Goal: Task Accomplishment & Management: Manage account settings

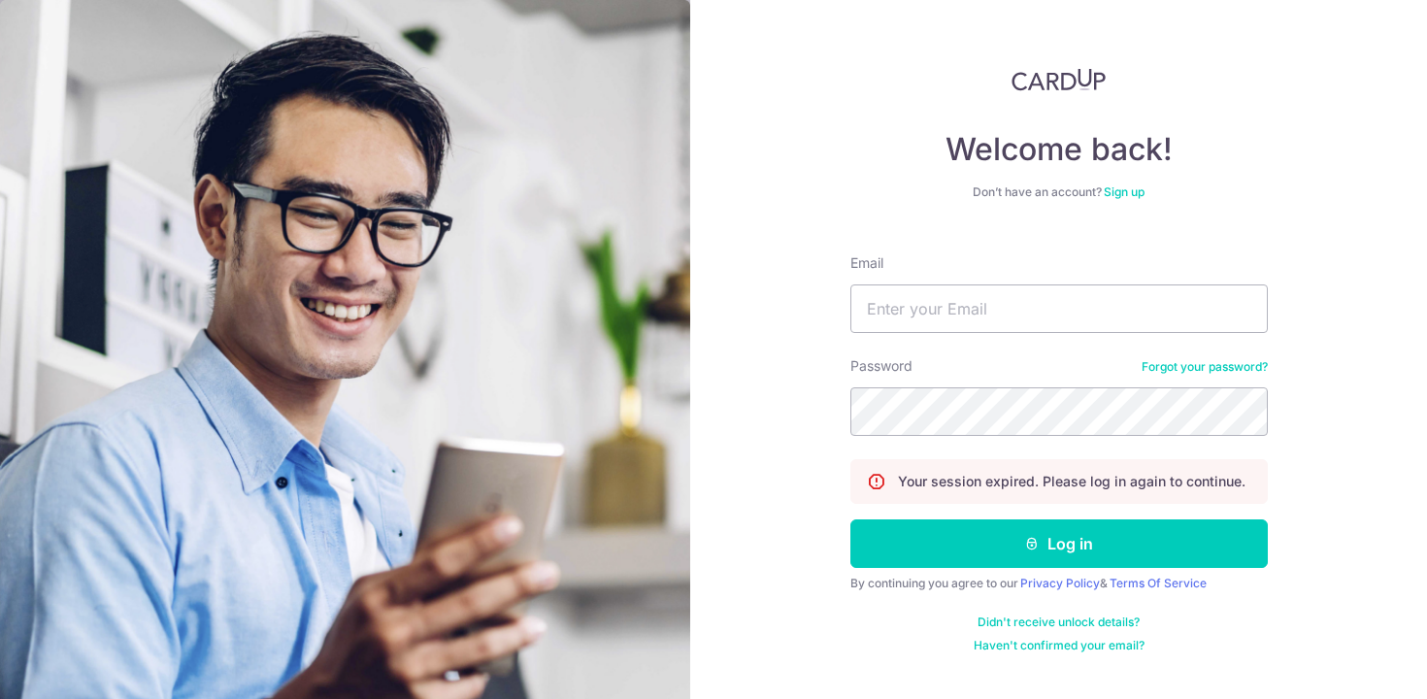
click at [893, 333] on form "Email Password Forgot your password? Your session expired. Please log in again …" at bounding box center [1058, 446] width 417 height 414
click at [904, 314] on input "Email" at bounding box center [1058, 308] width 417 height 49
type input "[EMAIL_ADDRESS][DOMAIN_NAME]"
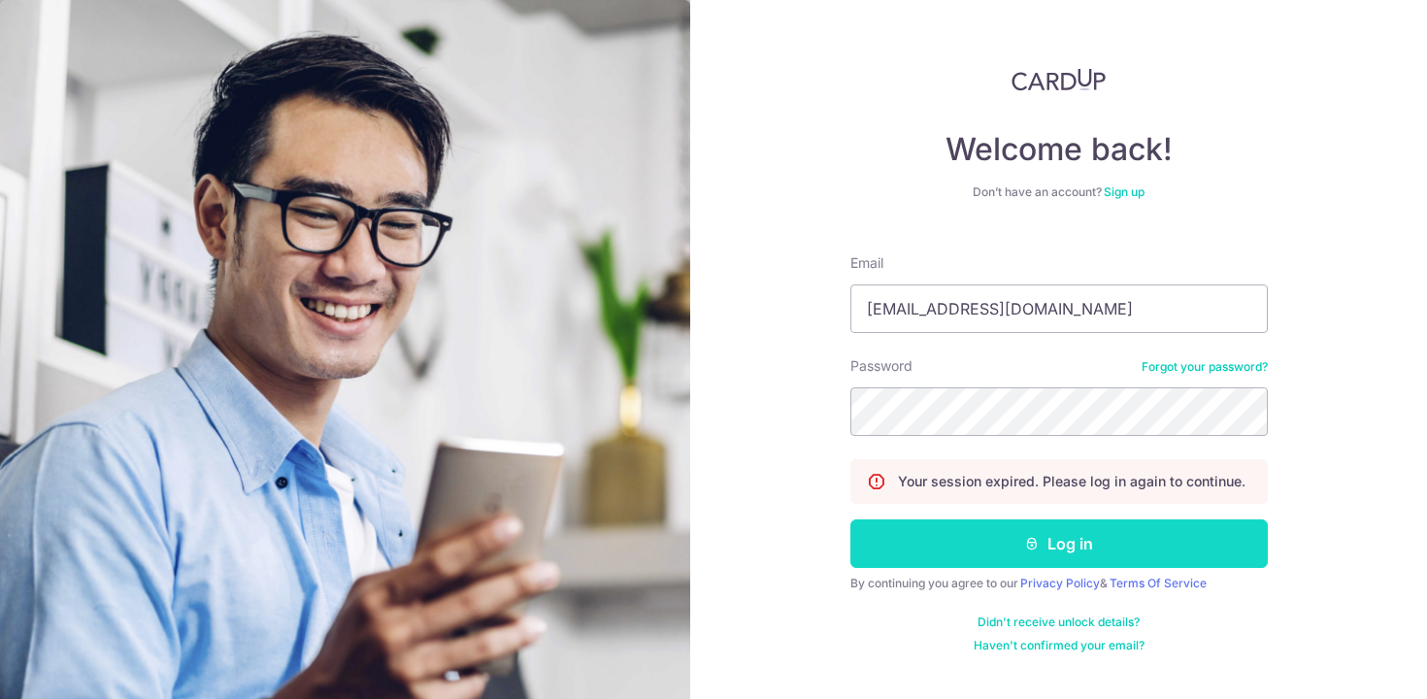
click at [984, 540] on button "Log in" at bounding box center [1058, 543] width 417 height 49
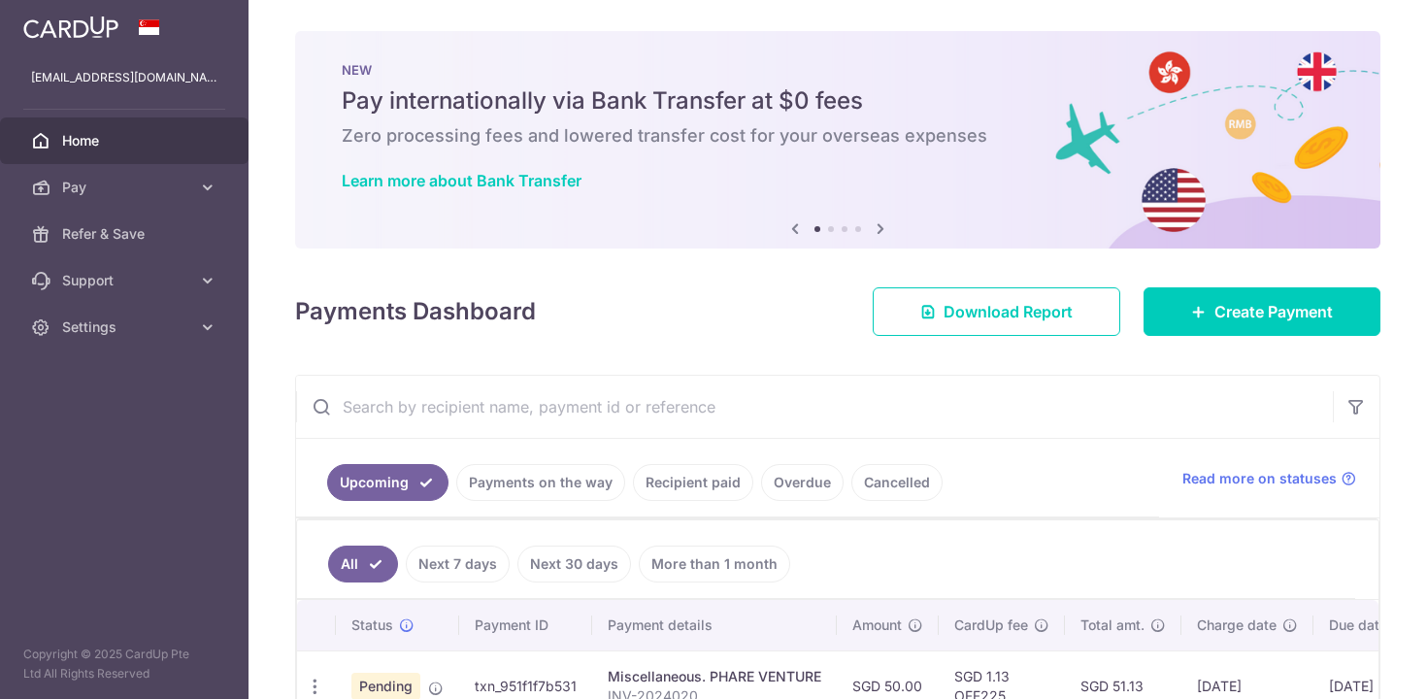
scroll to position [117, 0]
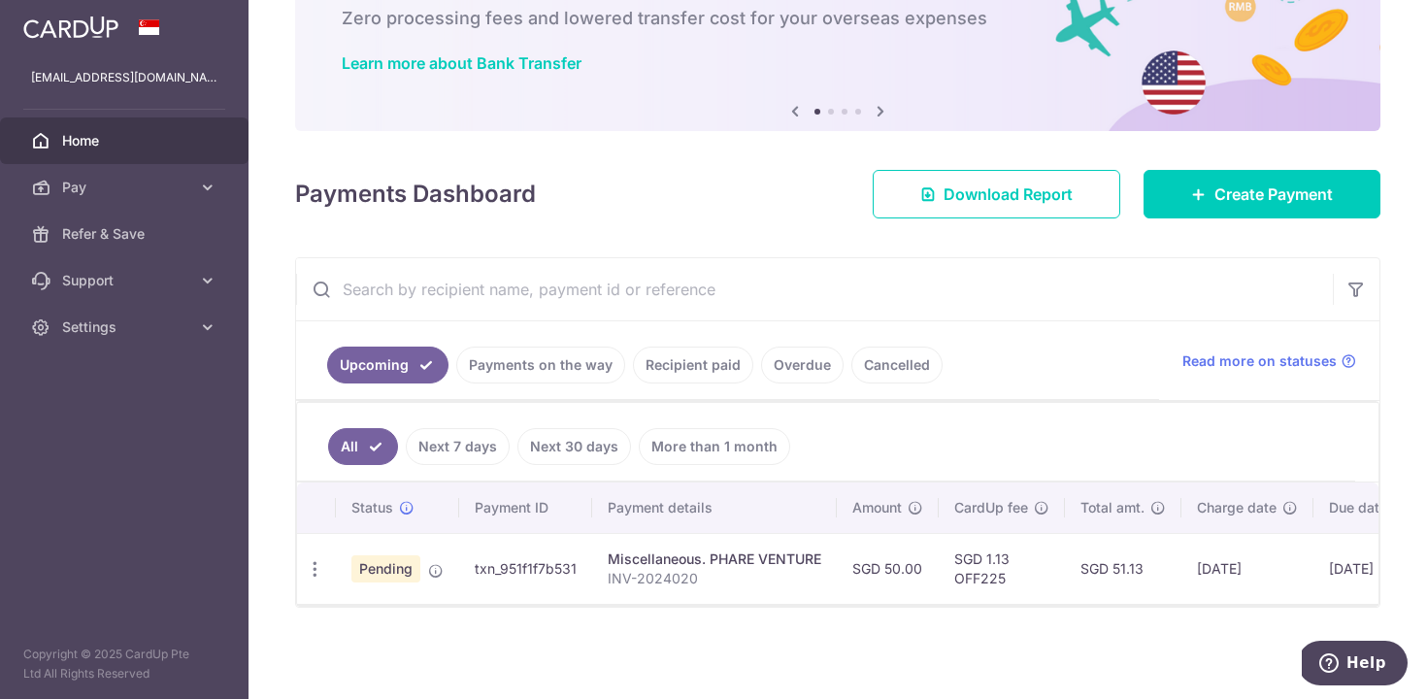
click at [727, 565] on div "Miscellaneous. PHARE VENTURE" at bounding box center [715, 558] width 214 height 19
click at [317, 575] on icon "button" at bounding box center [315, 569] width 20 height 20
click at [353, 621] on span "Update payment" at bounding box center [418, 622] width 132 height 23
radio input "true"
type input "50.00"
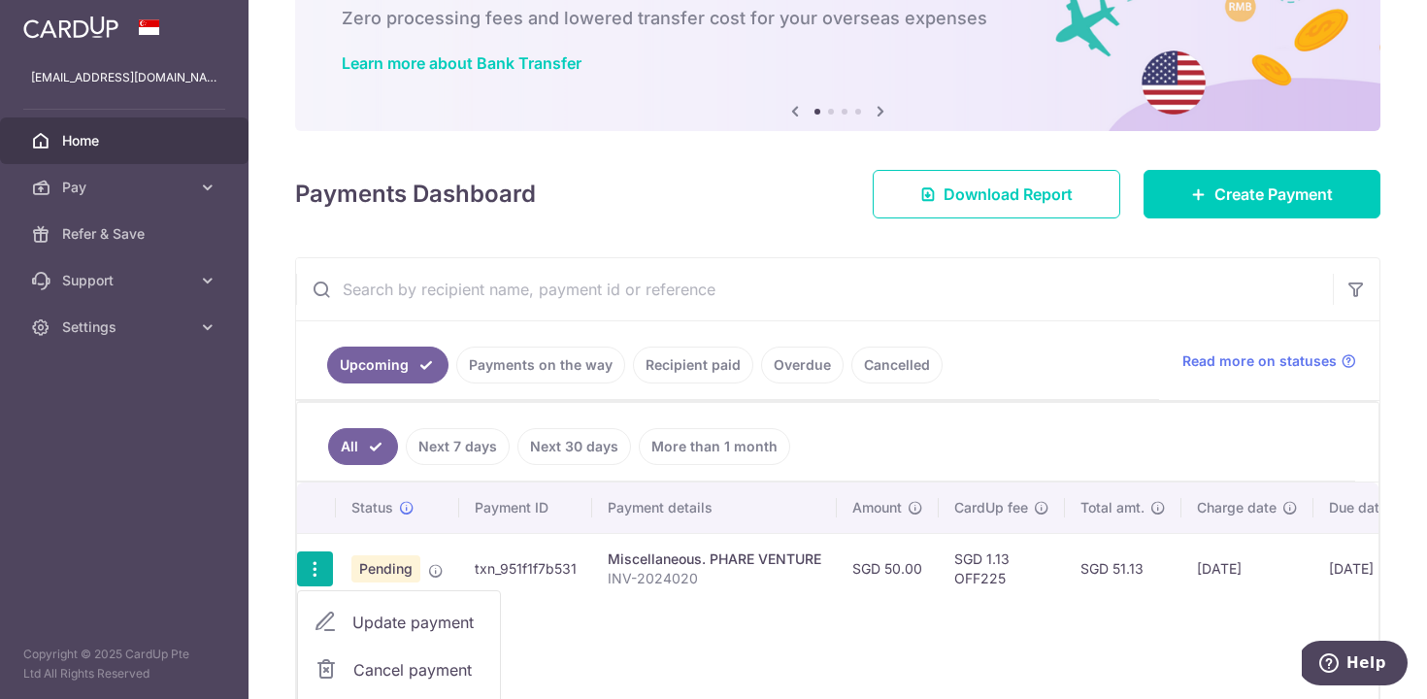
type input "[DATE]"
type input "INV-2024020"
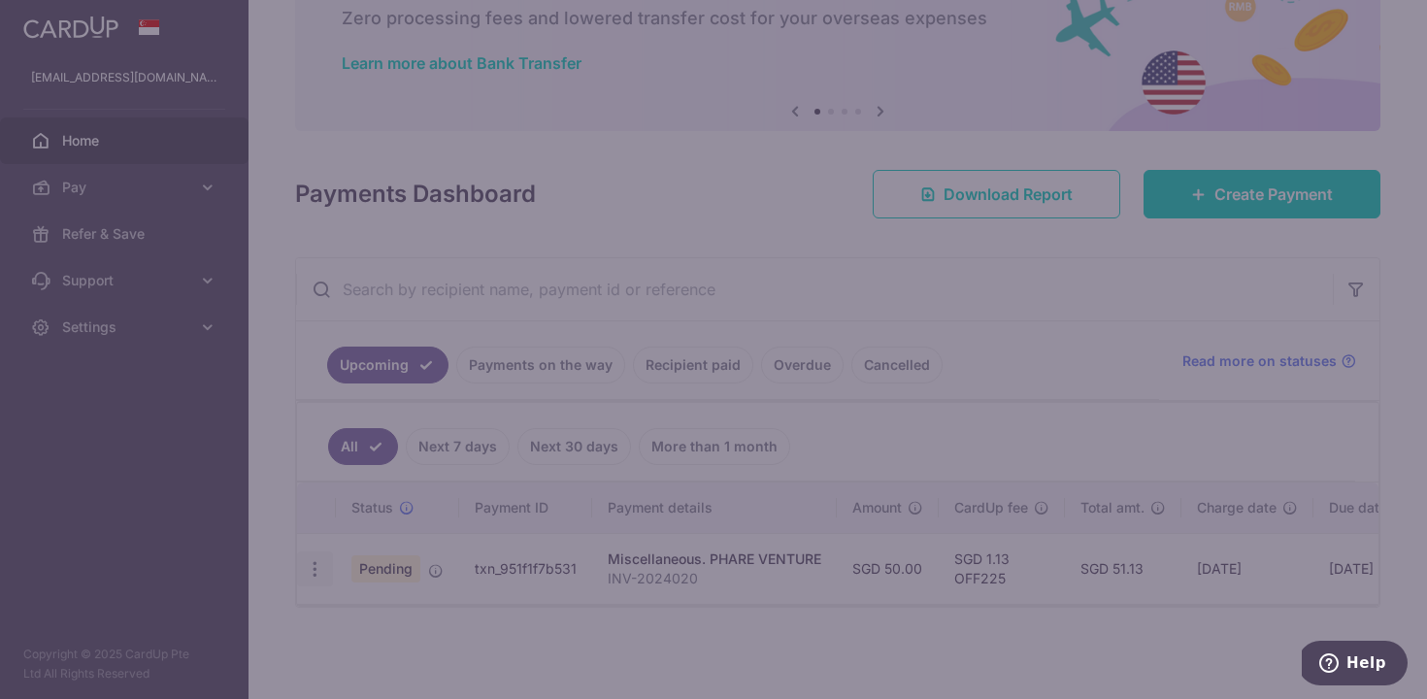
type input "OFF225"
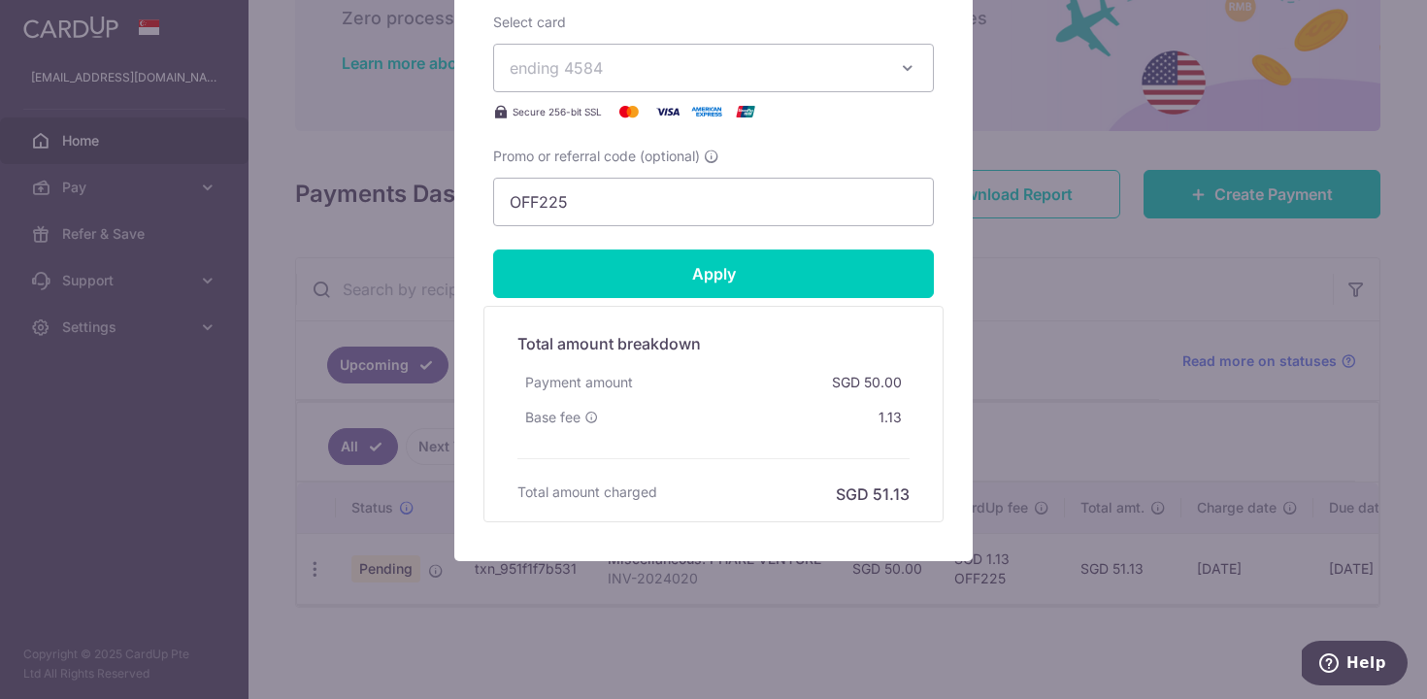
scroll to position [875, 0]
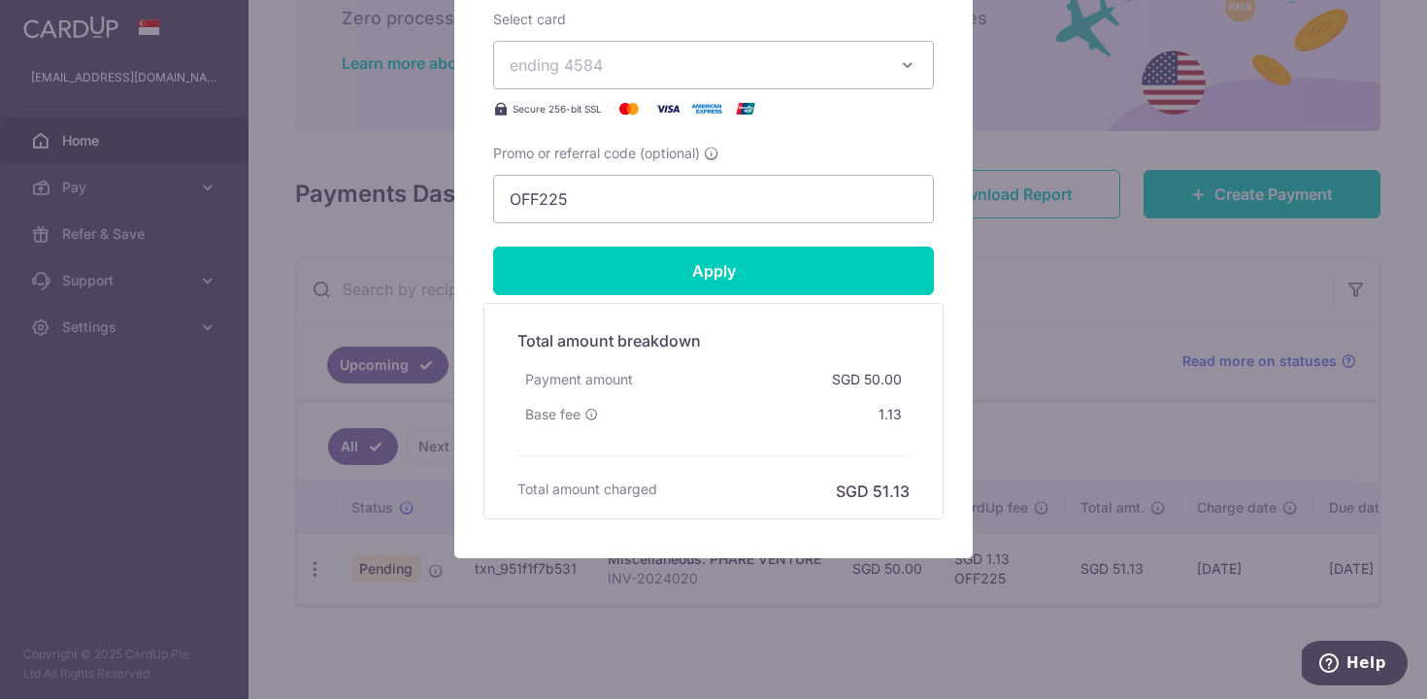
click at [695, 617] on div "Edit payment By clicking apply, you will make changes to all payments to PHARE …" at bounding box center [713, 349] width 1427 height 699
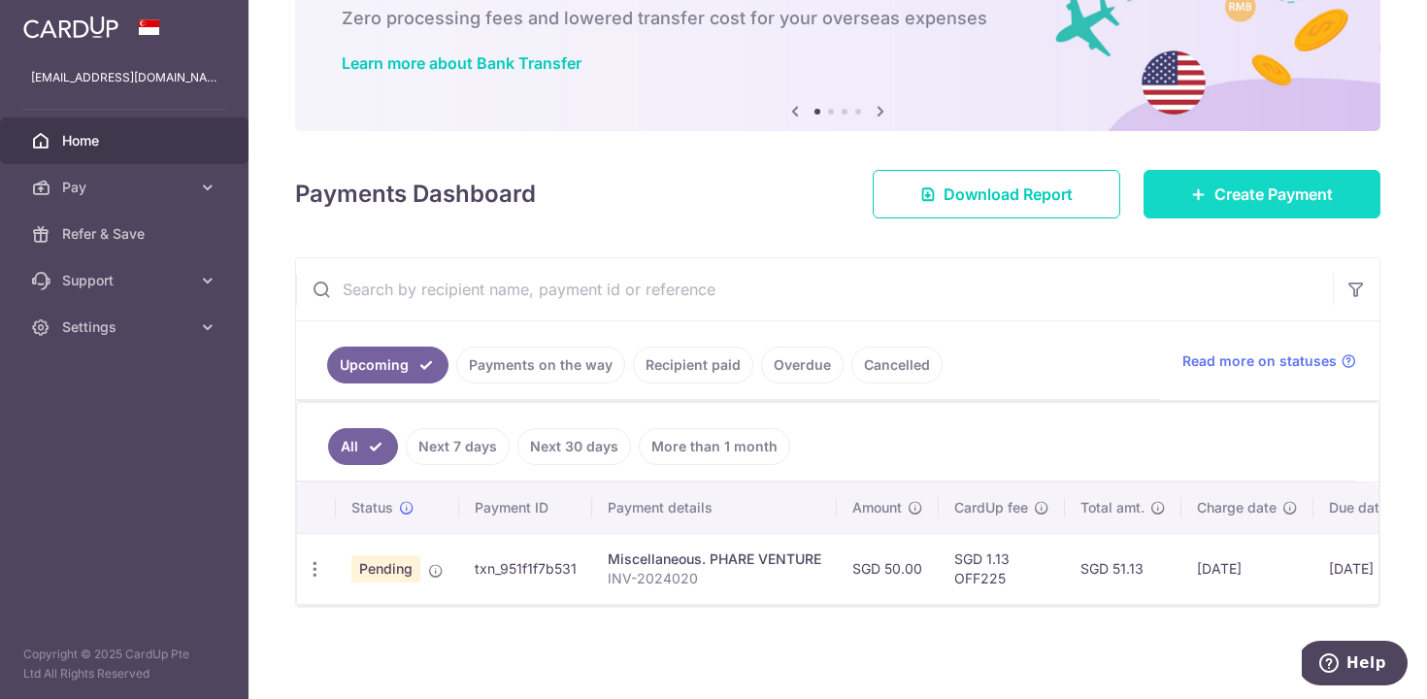
click at [1207, 171] on link "Create Payment" at bounding box center [1261, 194] width 237 height 49
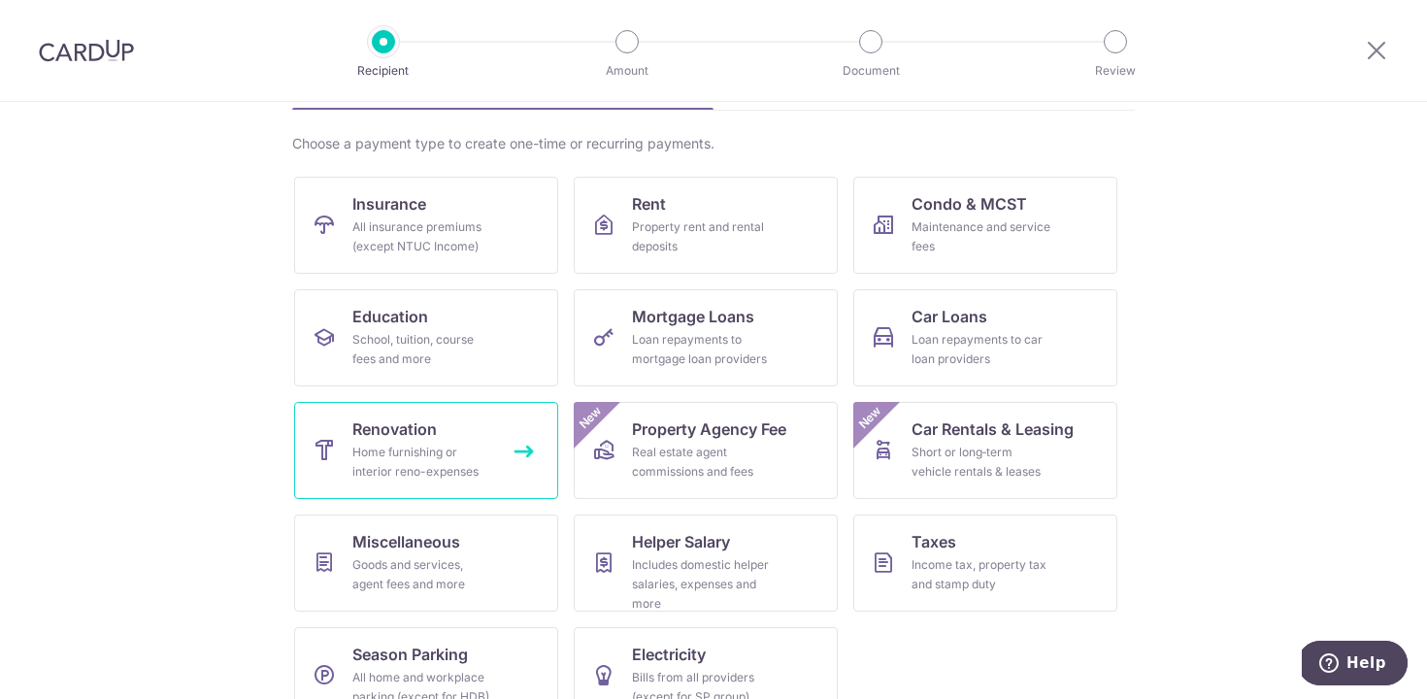
scroll to position [130, 0]
click at [439, 568] on div "Goods and services, agent fees and more" at bounding box center [422, 573] width 140 height 39
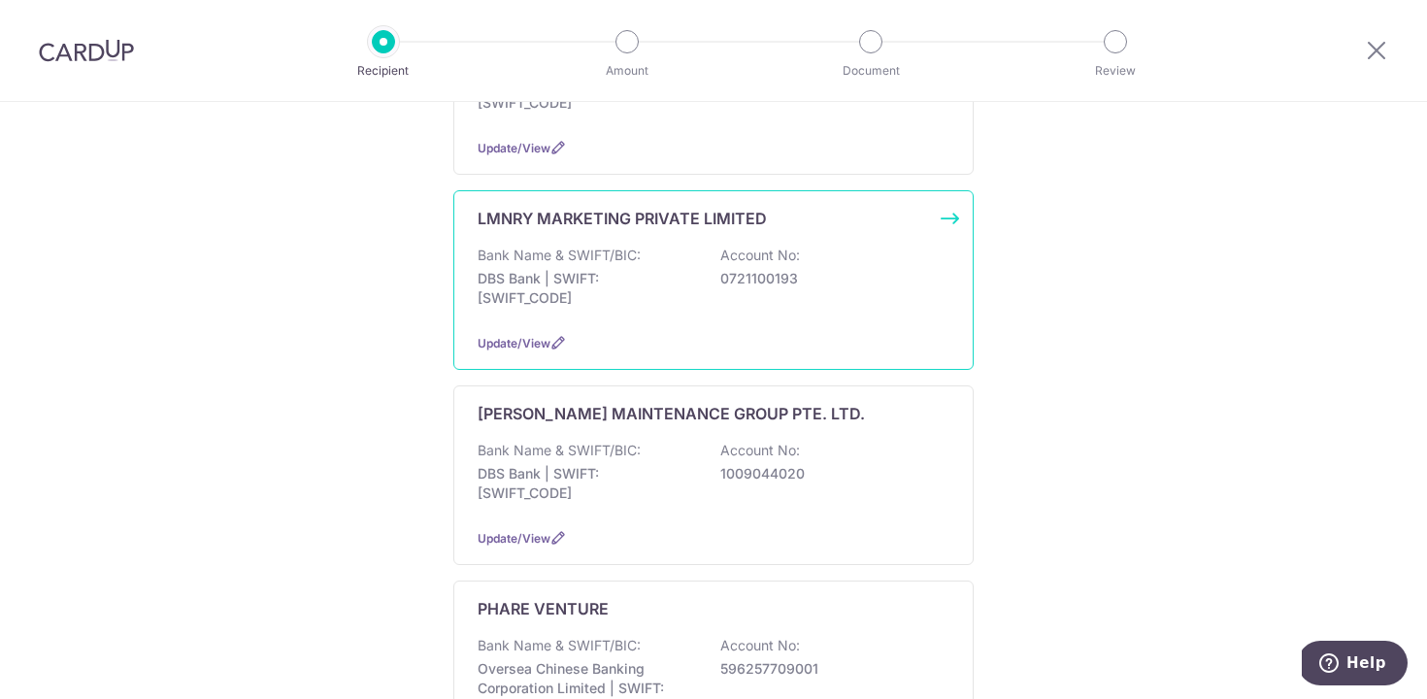
scroll to position [1067, 0]
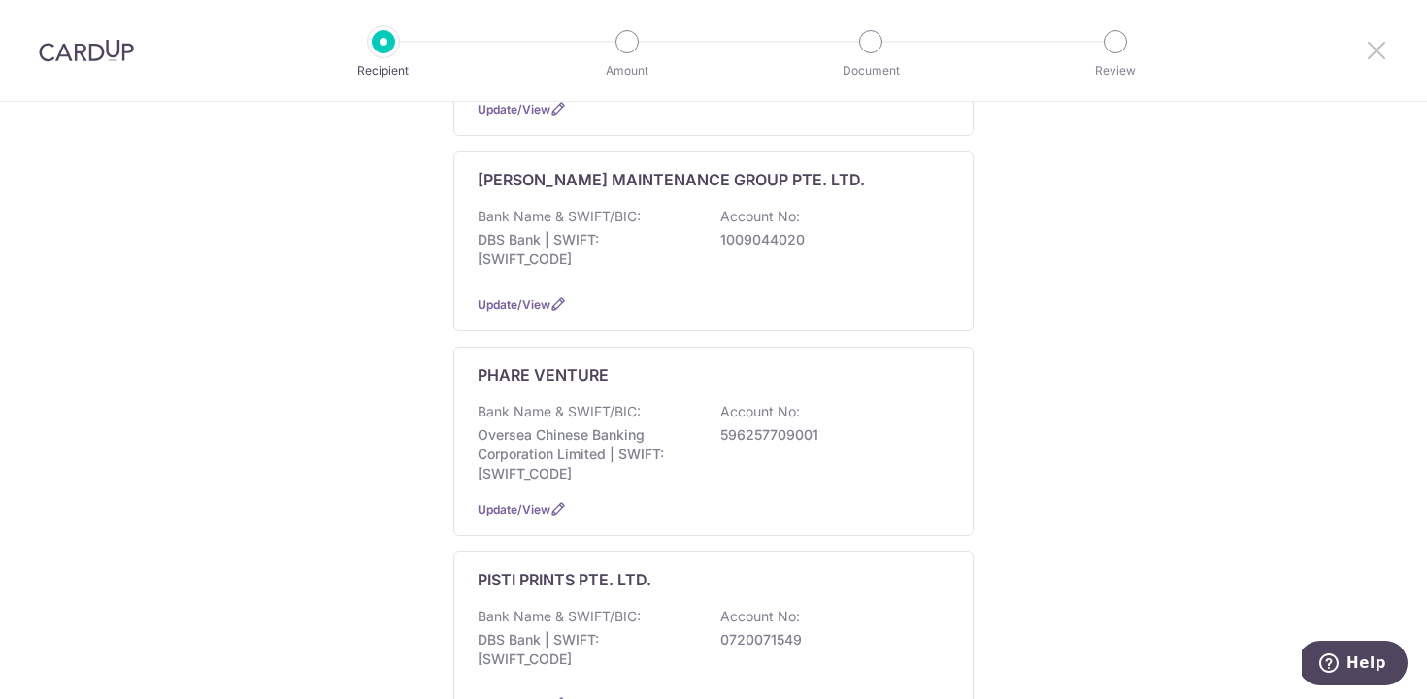
click at [1377, 55] on icon at bounding box center [1376, 50] width 23 height 24
